Goal: Task Accomplishment & Management: Complete application form

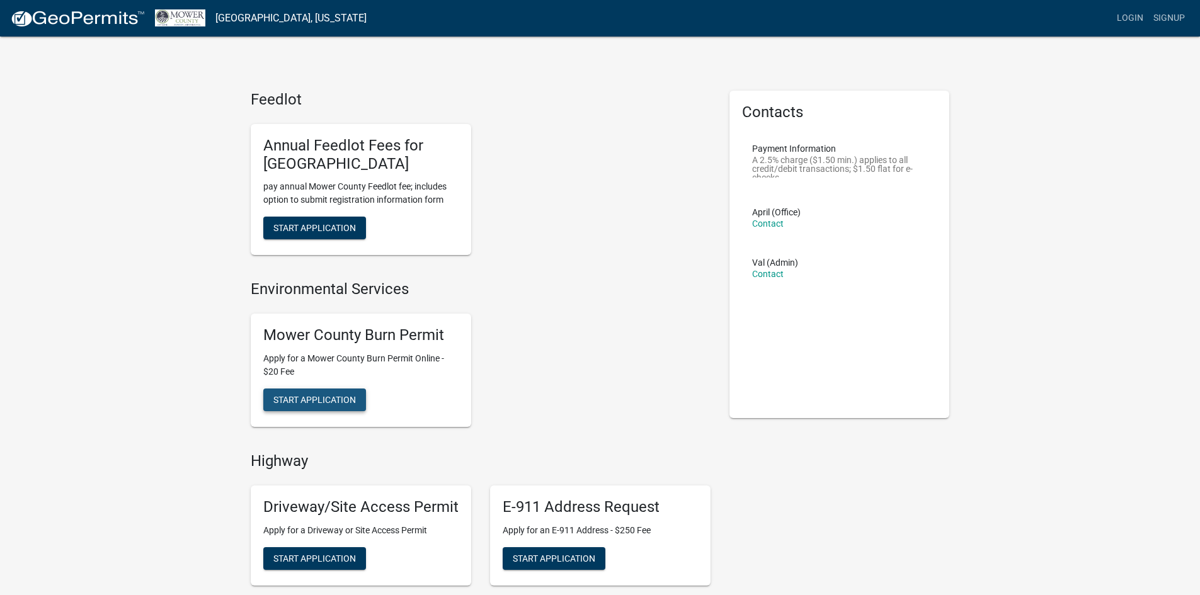
click at [351, 405] on span "Start Application" at bounding box center [314, 399] width 83 height 10
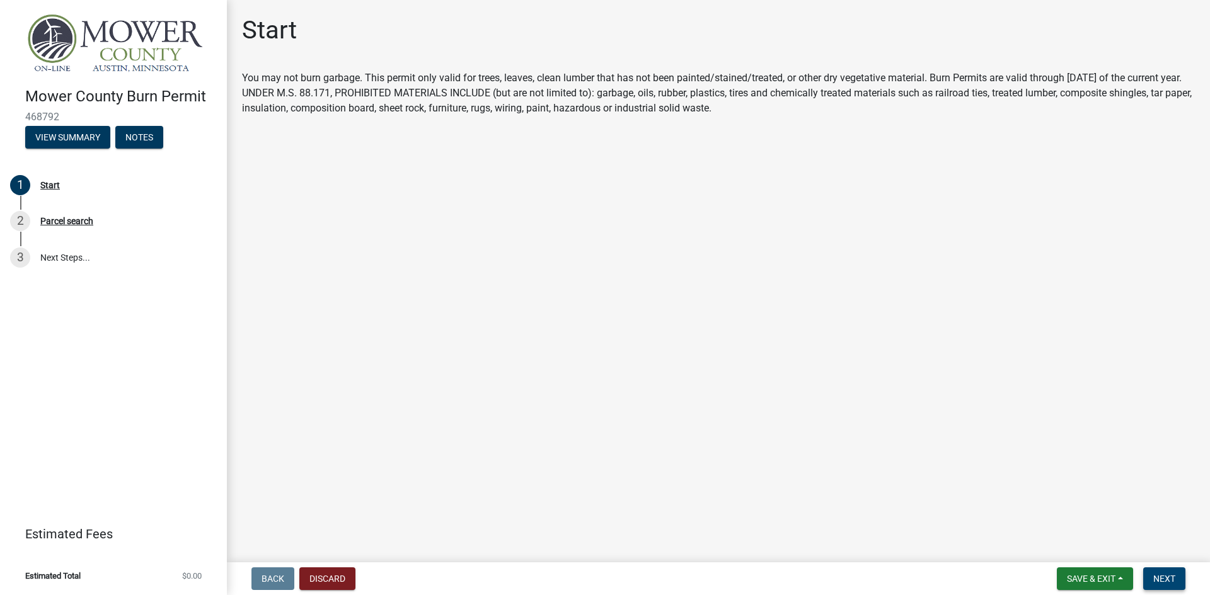
click at [1157, 574] on span "Next" at bounding box center [1164, 579] width 22 height 10
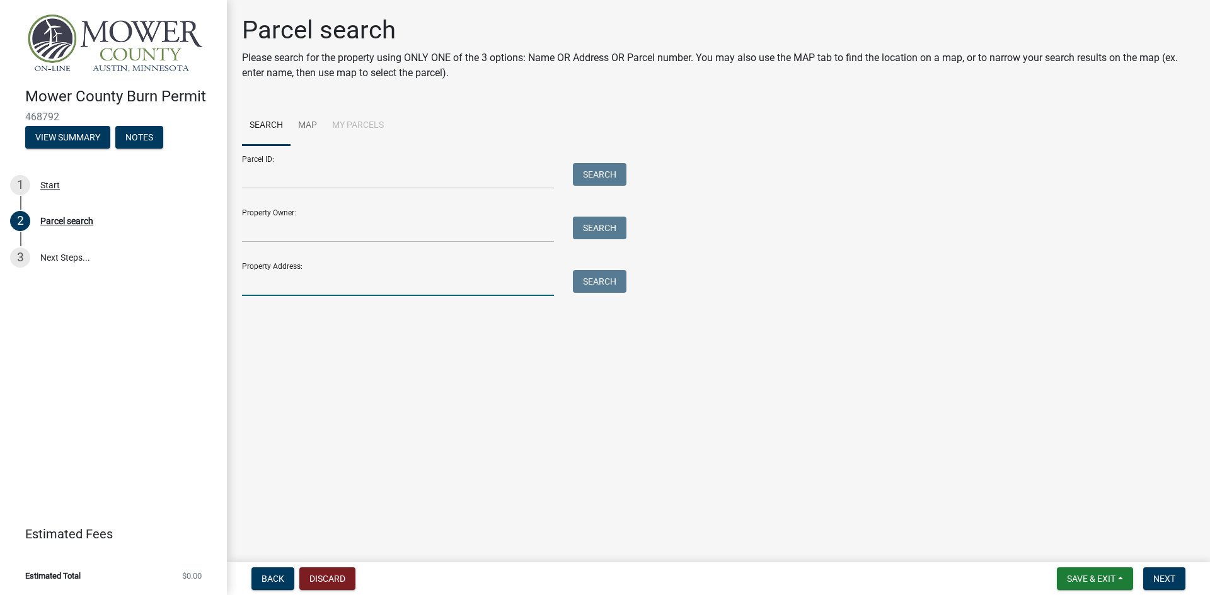
click at [276, 296] on input "Property Address:" at bounding box center [398, 283] width 312 height 26
type input "69198"
click at [603, 276] on button "Search" at bounding box center [600, 281] width 54 height 23
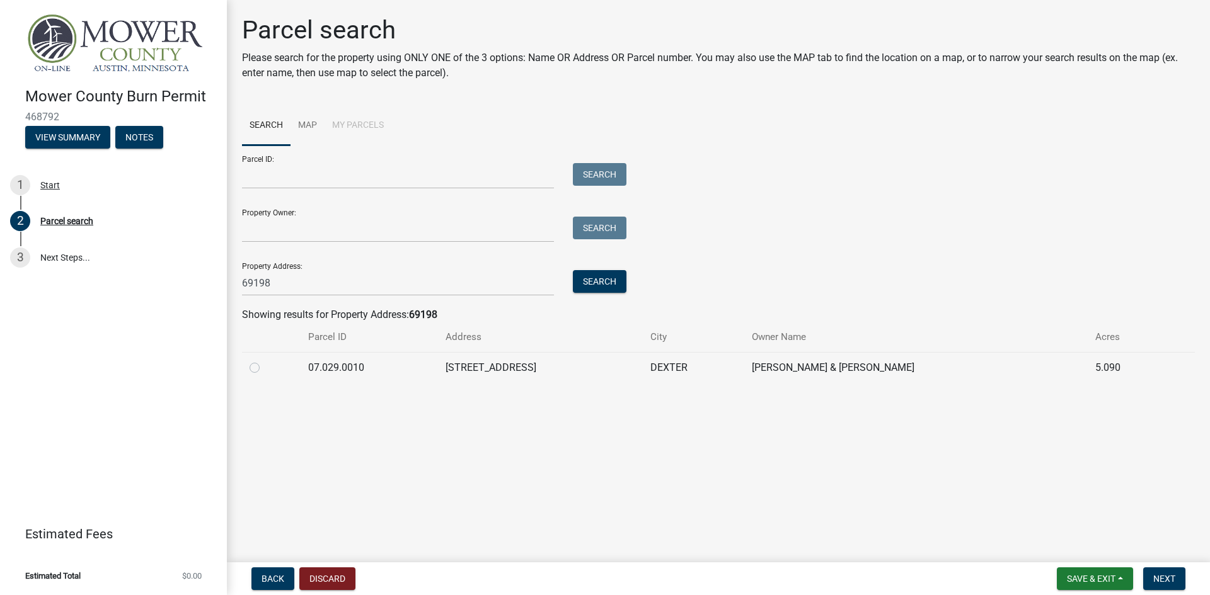
click at [265, 360] on label at bounding box center [265, 360] width 0 height 0
click at [265, 369] on input "radio" at bounding box center [269, 364] width 8 height 8
radio input "true"
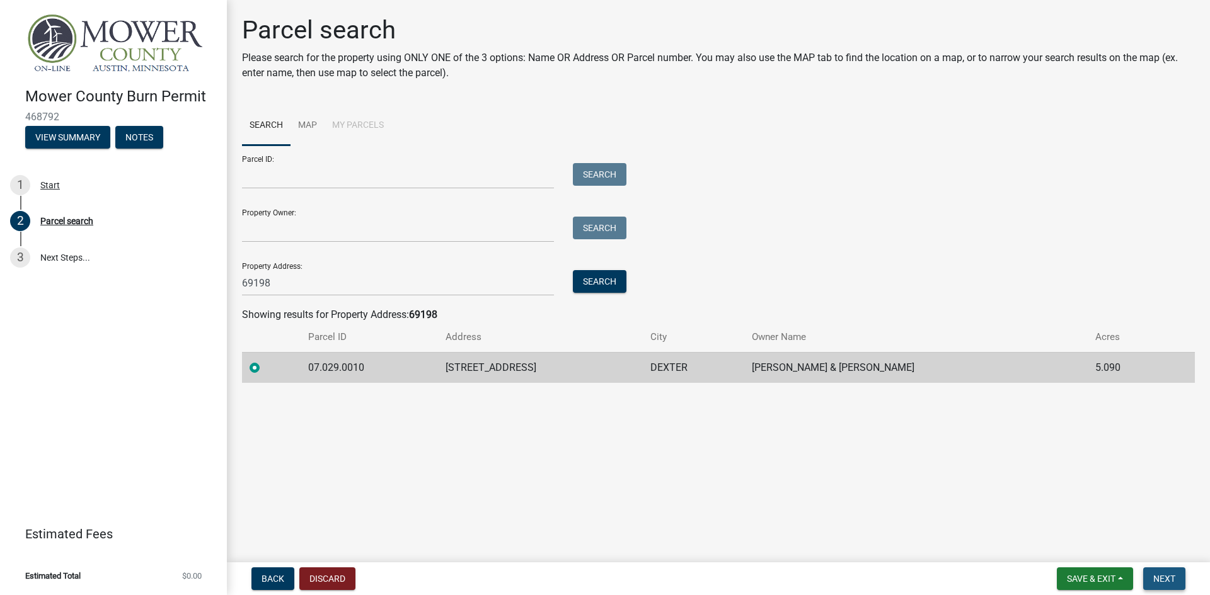
click at [1169, 582] on span "Next" at bounding box center [1164, 579] width 22 height 10
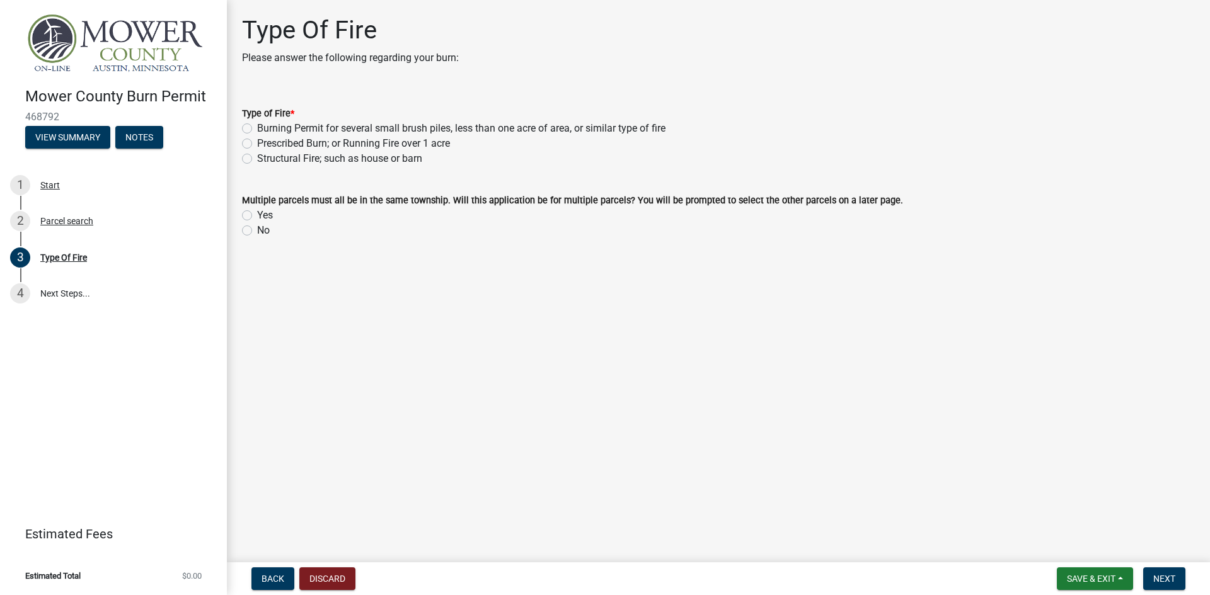
click at [257, 127] on label "Burning Permit for several small brush piles, less than one acre of area, or si…" at bounding box center [461, 128] width 408 height 15
click at [257, 127] on input "Burning Permit for several small brush piles, less than one acre of area, or si…" at bounding box center [261, 125] width 8 height 8
radio input "true"
click at [257, 228] on label "No" at bounding box center [263, 230] width 13 height 15
click at [257, 228] on input "No" at bounding box center [261, 227] width 8 height 8
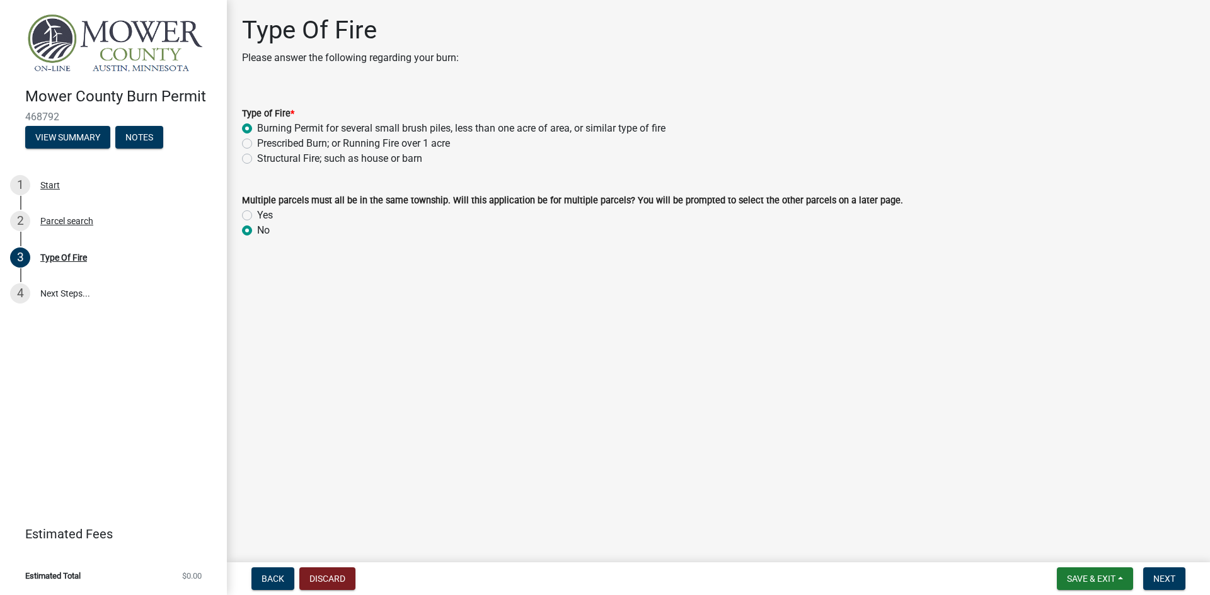
radio input "true"
click at [1165, 580] on span "Next" at bounding box center [1164, 579] width 22 height 10
